Goal: Information Seeking & Learning: Learn about a topic

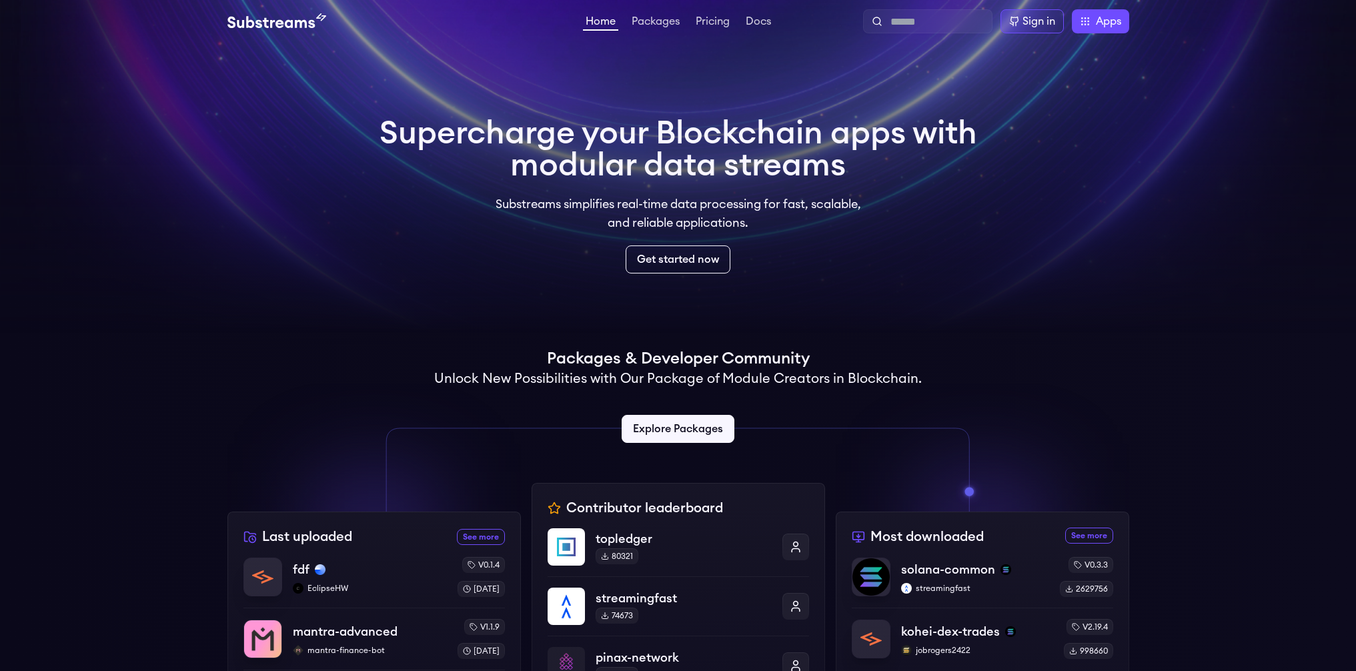
scroll to position [8, 0]
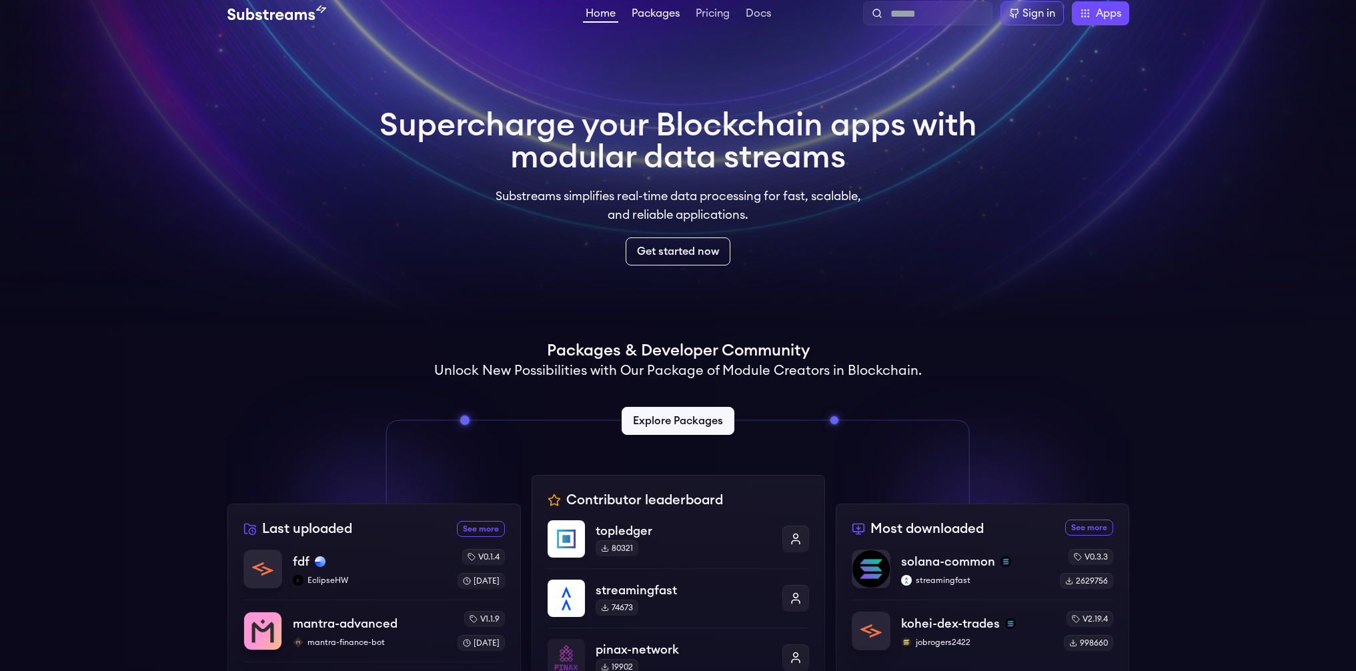
click at [668, 9] on link "Packages" at bounding box center [655, 14] width 53 height 13
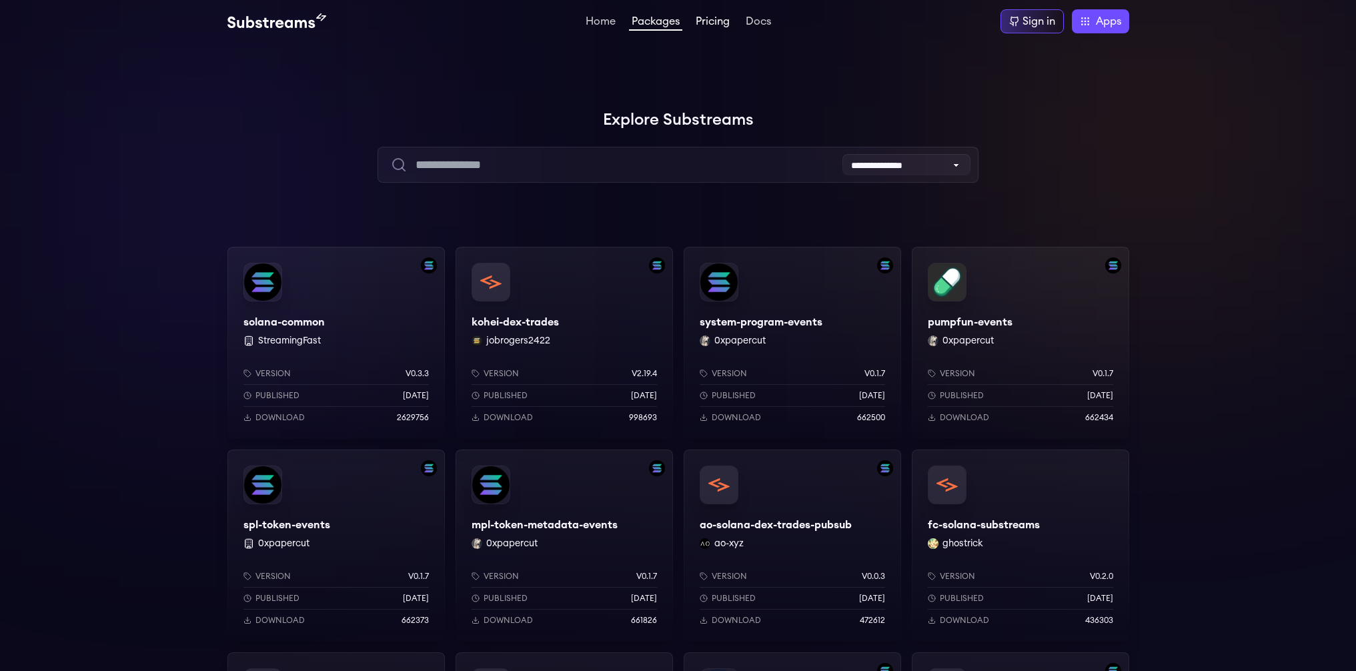
click at [715, 17] on link "Pricing" at bounding box center [712, 22] width 39 height 13
click at [754, 25] on link "Docs" at bounding box center [758, 22] width 31 height 13
